Goal: Task Accomplishment & Management: Complete application form

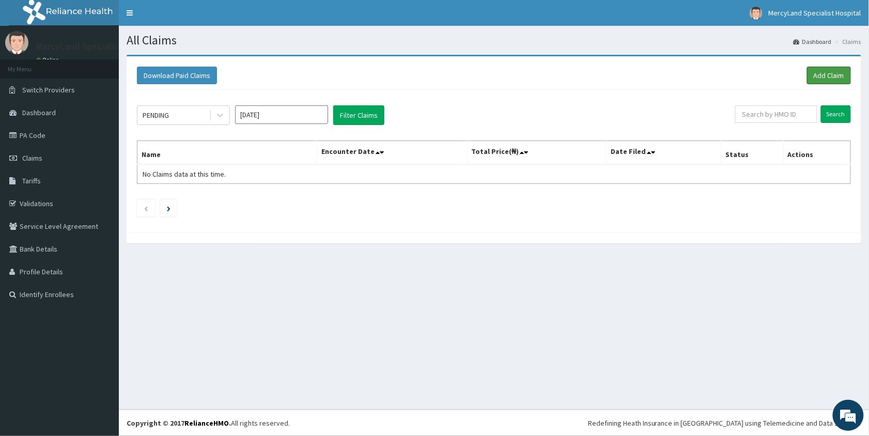
click at [829, 79] on link "Add Claim" at bounding box center [829, 76] width 44 height 18
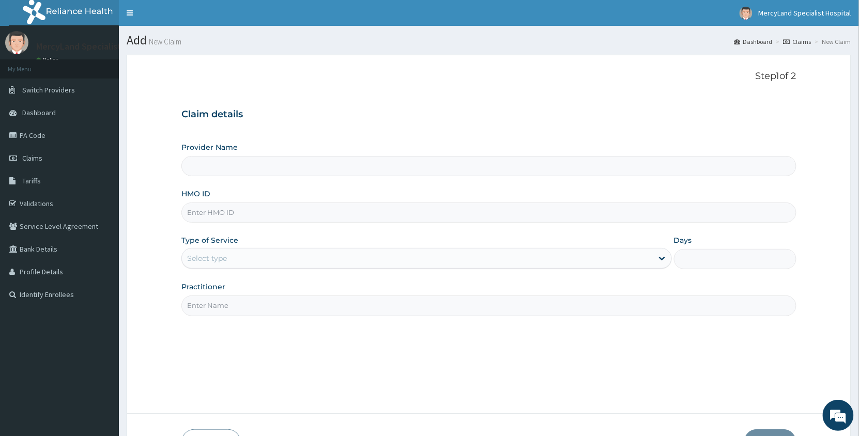
type input "[GEOGRAPHIC_DATA]- [GEOGRAPHIC_DATA]"
click at [328, 217] on input "HMO ID" at bounding box center [488, 213] width 615 height 20
type input "LMG/10215/A"
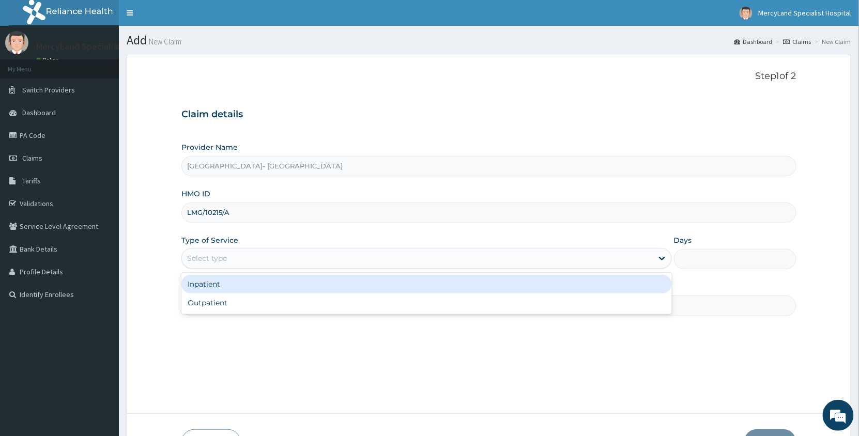
click at [329, 261] on div "Select type" at bounding box center [417, 258] width 471 height 17
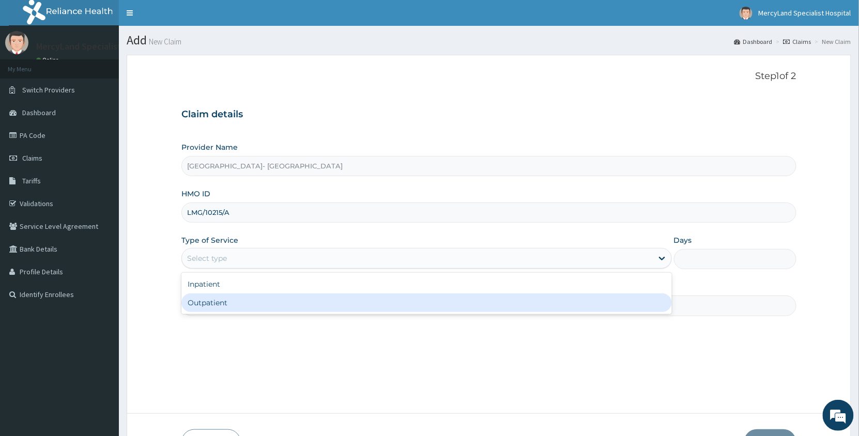
click at [308, 302] on div "Outpatient" at bounding box center [426, 302] width 490 height 19
type input "1"
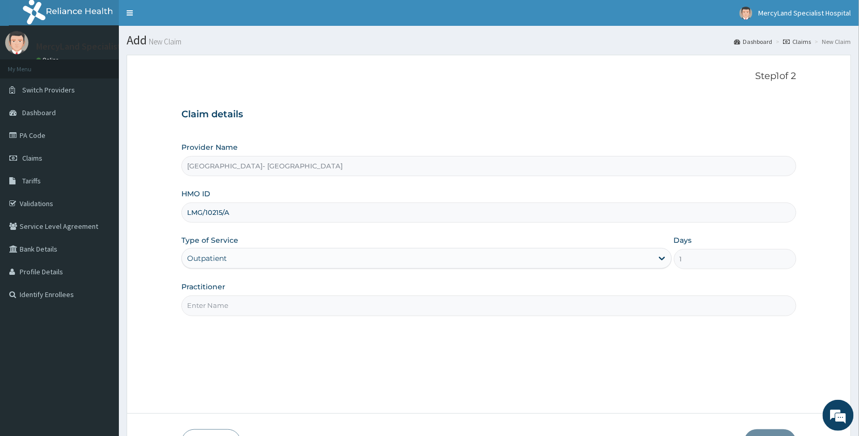
click at [300, 312] on input "Practitioner" at bounding box center [488, 306] width 615 height 20
type input "[PERSON_NAME]"
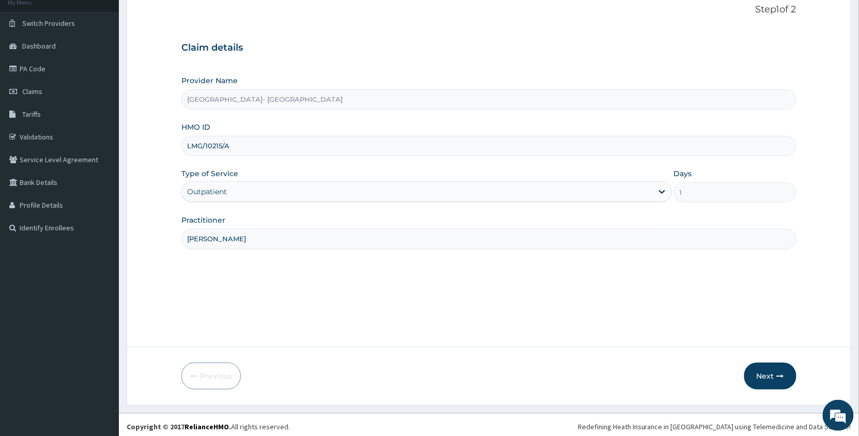
scroll to position [71, 0]
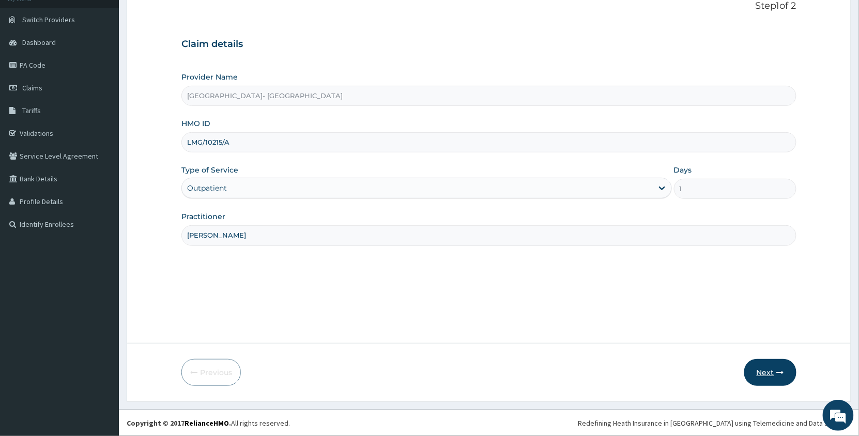
click at [770, 373] on button "Next" at bounding box center [770, 372] width 52 height 27
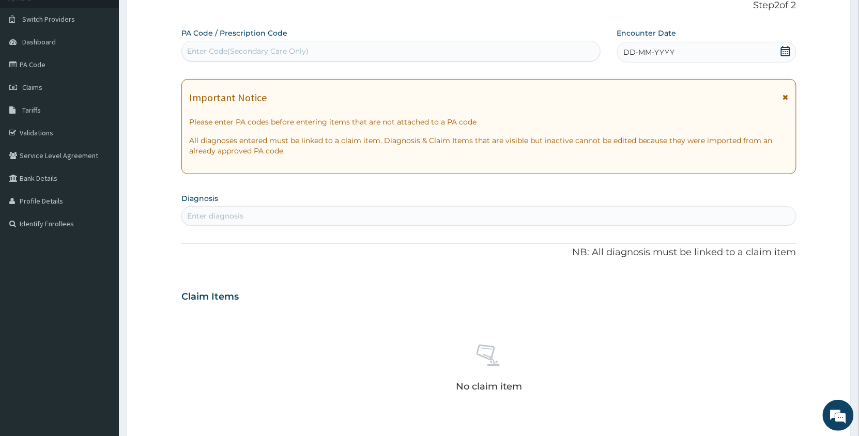
click at [505, 49] on div "Enter Code(Secondary Care Only)" at bounding box center [391, 51] width 418 height 17
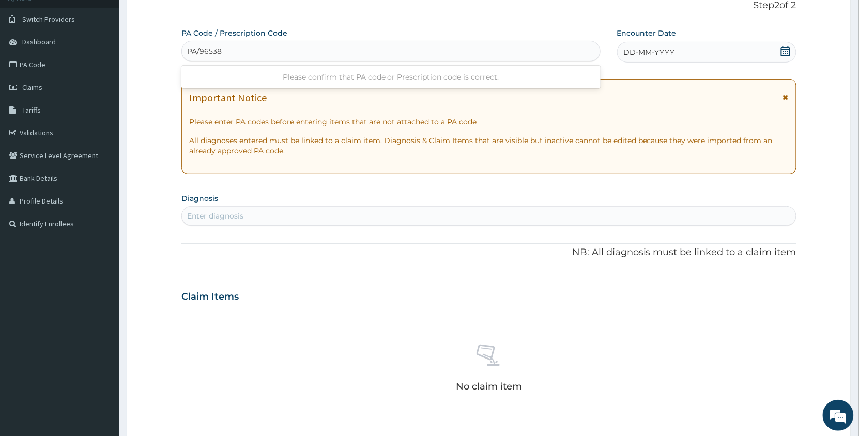
type input "PA/96538A"
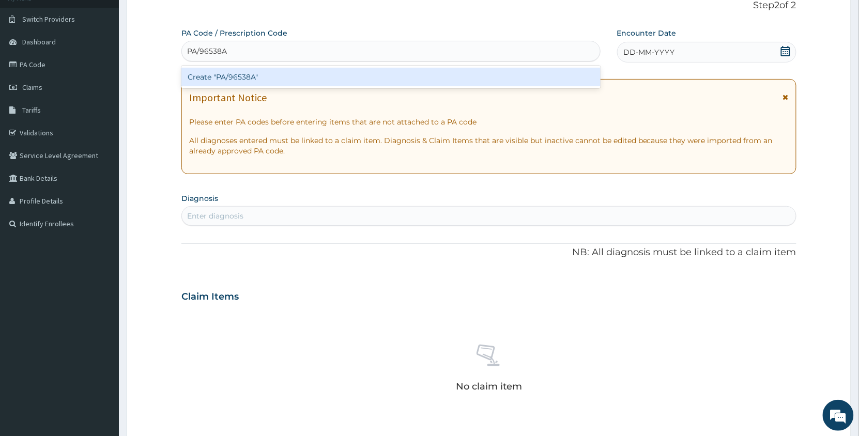
click at [495, 75] on div "Create "PA/96538A"" at bounding box center [390, 77] width 419 height 19
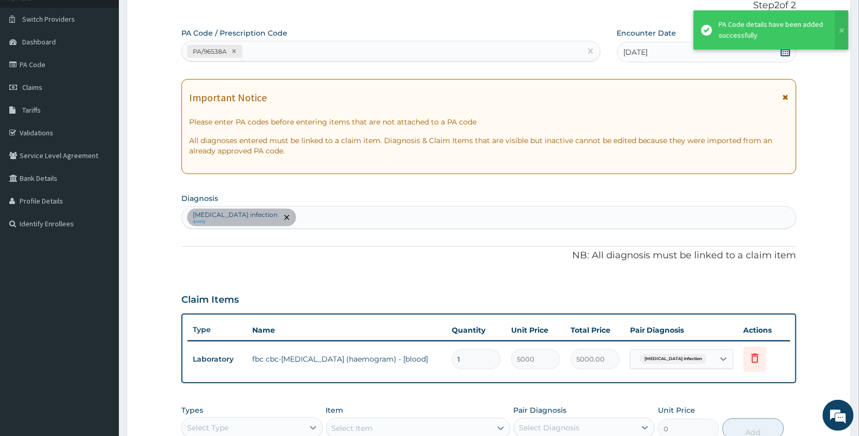
scroll to position [260, 0]
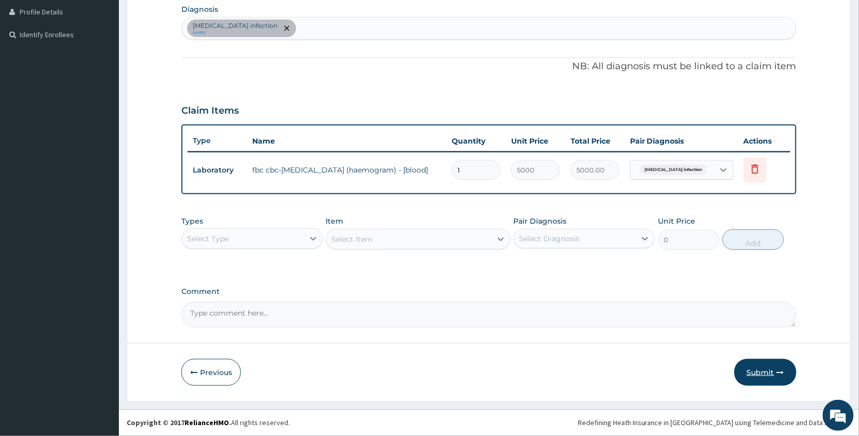
click at [759, 370] on button "Submit" at bounding box center [765, 372] width 62 height 27
